Goal: Task Accomplishment & Management: Manage account settings

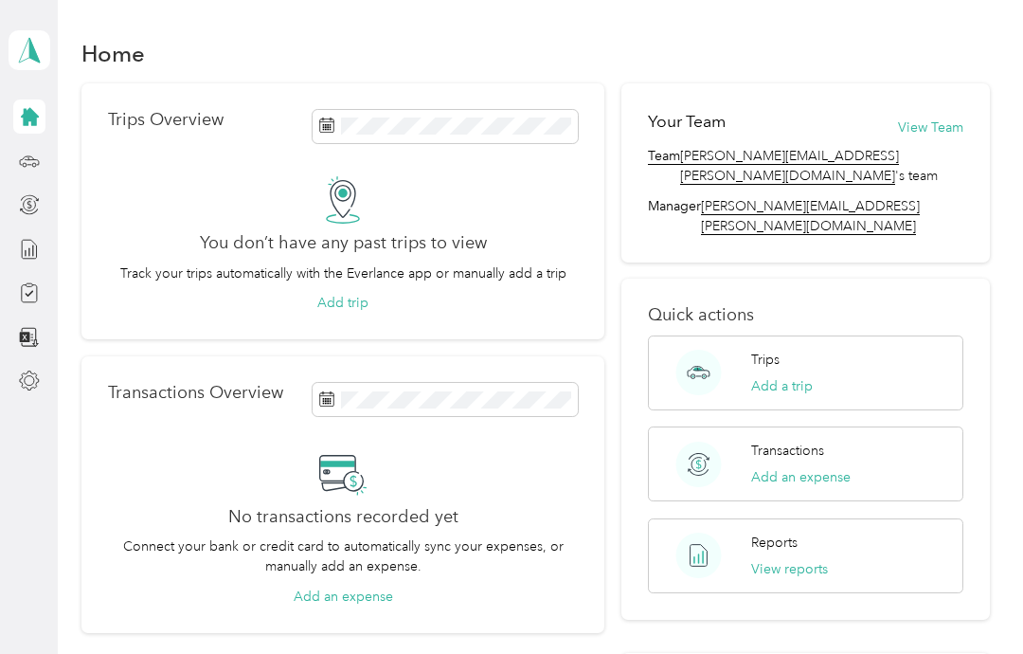
click at [483, 589] on div "Trips Overview You don’t have any past trips to view Track your trips automatic…" at bounding box center [343, 471] width 524 height 777
click at [31, 53] on polygon at bounding box center [34, 49] width 10 height 25
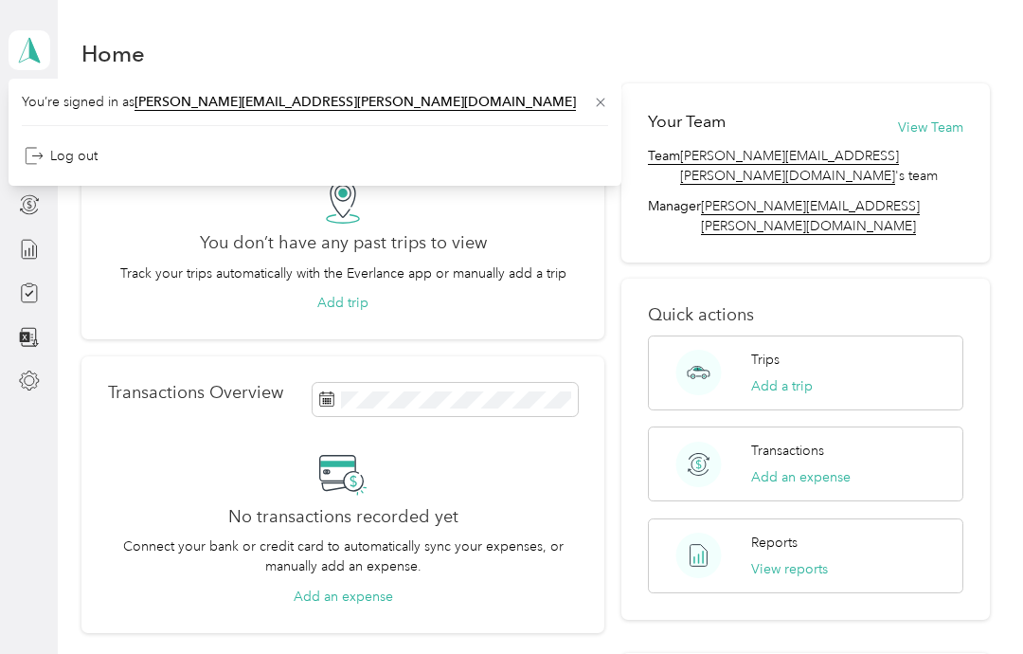
click at [130, 578] on div "No transactions recorded yet Connect your bank or credit card to automatically …" at bounding box center [343, 527] width 471 height 157
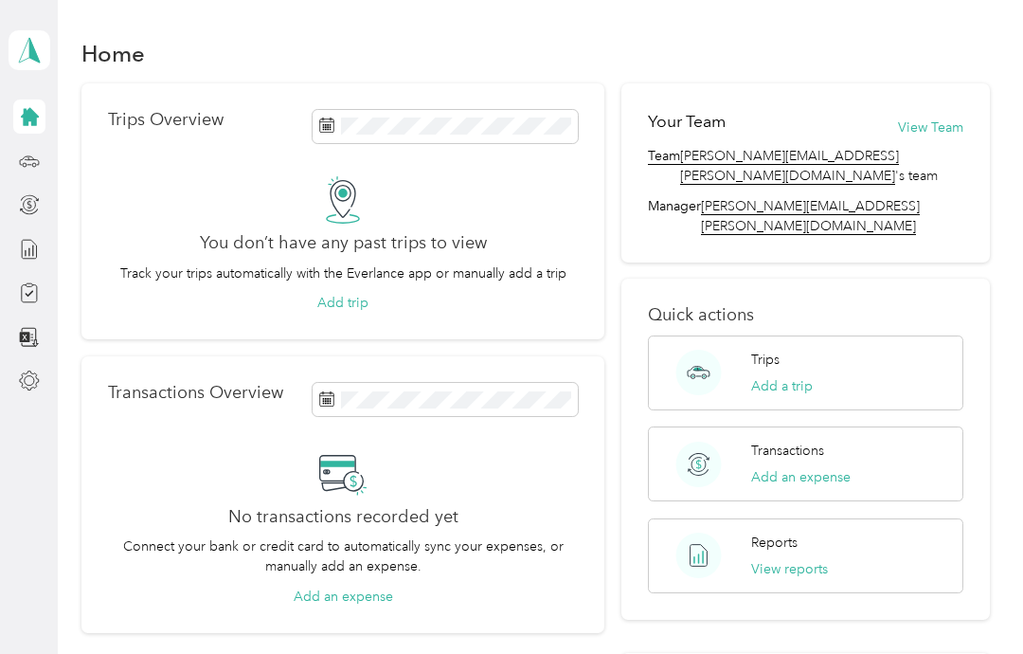
click at [435, 292] on div "You don’t have any past trips to view Track your trips automatically with the E…" at bounding box center [343, 244] width 471 height 137
click at [358, 295] on button "Add trip" at bounding box center [342, 303] width 51 height 20
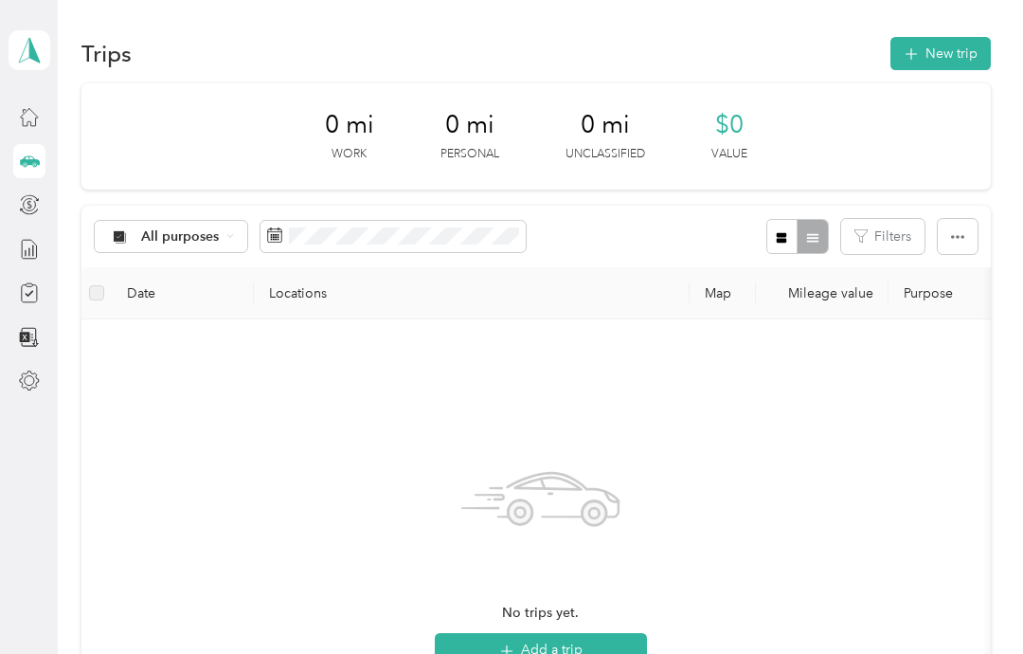
click at [1014, 263] on div "Trips New trip 0 mi Work 0 mi Personal 0 mi Unclassified $0 Value All purposes …" at bounding box center [536, 518] width 956 height 1037
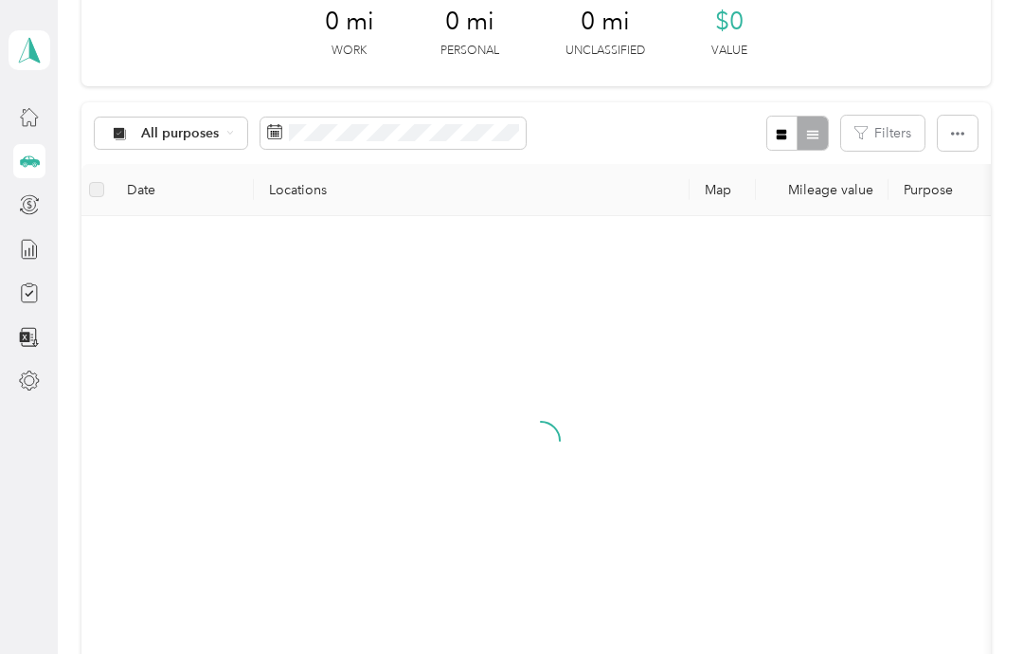
scroll to position [105, 0]
